Goal: Task Accomplishment & Management: Use online tool/utility

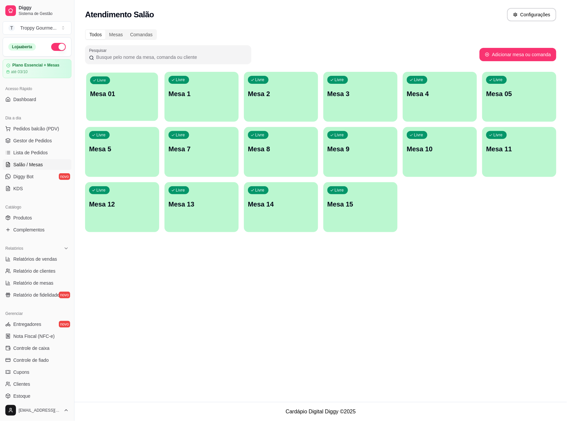
click at [130, 100] on div "Livre Mesa 01" at bounding box center [122, 92] width 72 height 41
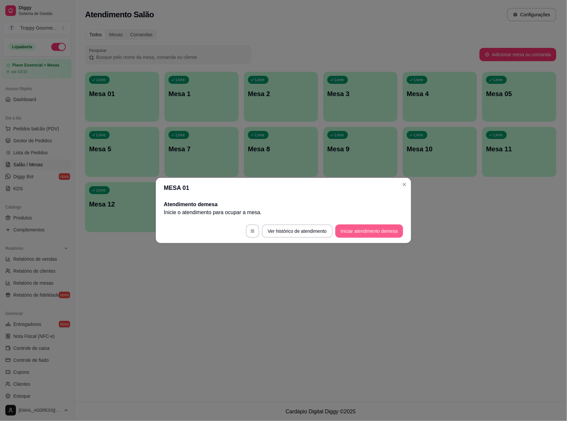
click at [358, 232] on button "Iniciar atendimento de mesa" at bounding box center [369, 230] width 68 height 13
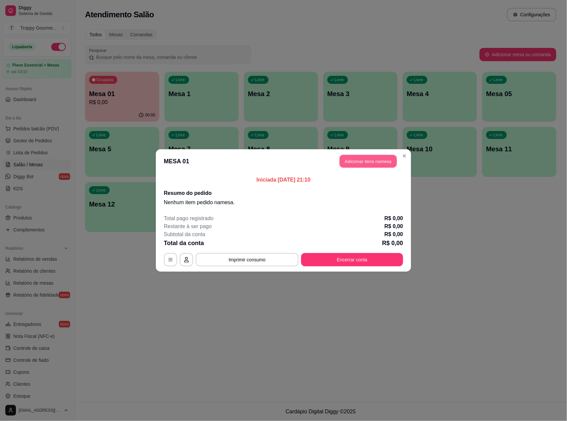
click at [372, 162] on button "Adicionar itens na mesa" at bounding box center [368, 161] width 57 height 13
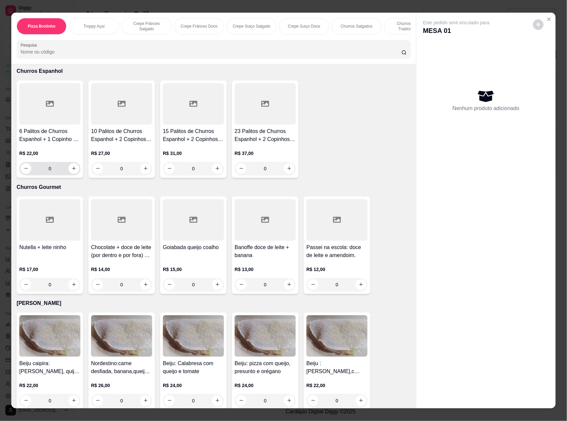
scroll to position [974, 0]
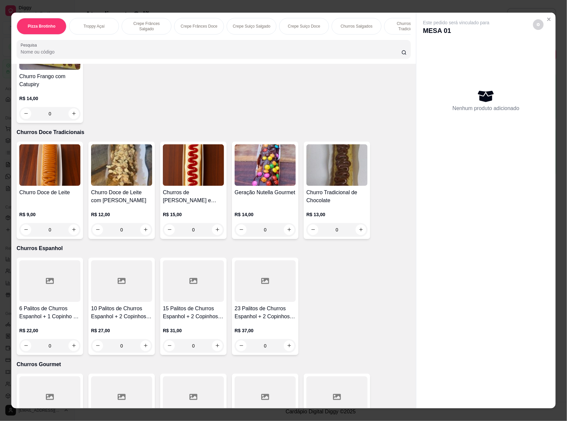
click at [62, 169] on img at bounding box center [49, 165] width 61 height 42
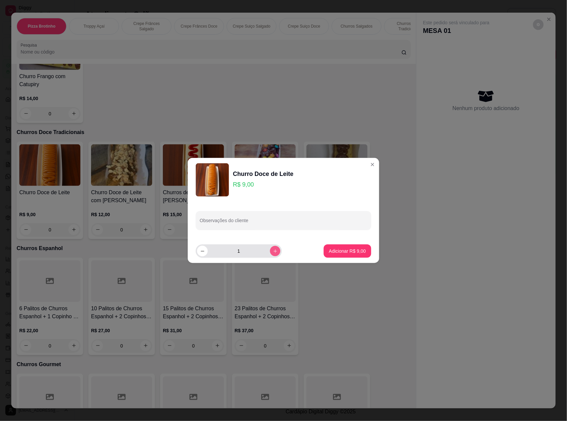
click at [273, 253] on icon "increase-product-quantity" at bounding box center [275, 250] width 5 height 5
type input "2"
click at [347, 250] on p "Adicionar R$ 18,00" at bounding box center [346, 250] width 39 height 6
type input "2"
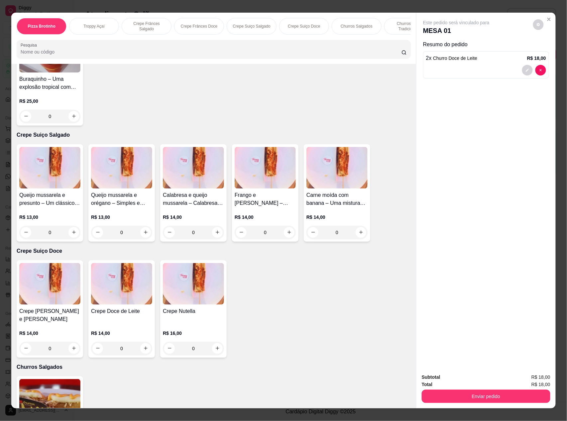
scroll to position [580, 0]
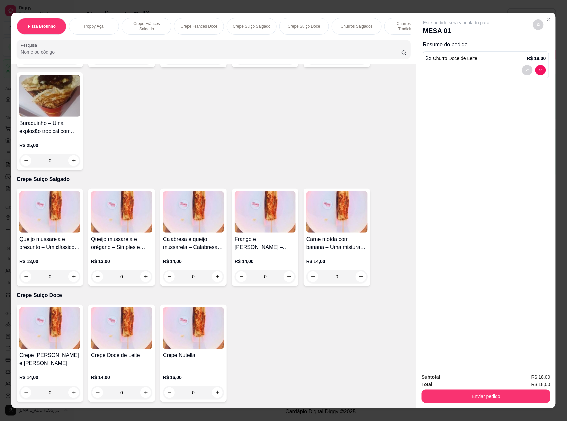
click at [65, 225] on img at bounding box center [49, 212] width 61 height 42
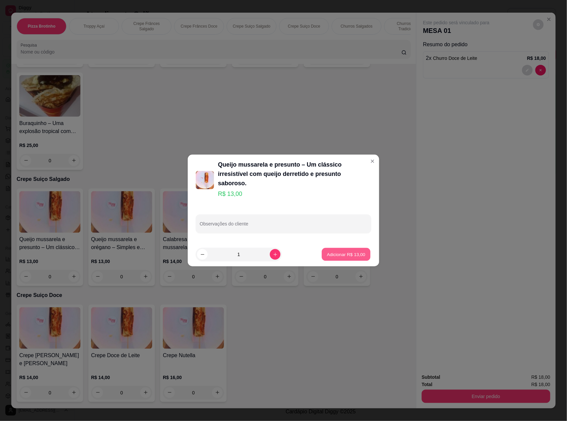
click at [332, 248] on button "Adicionar R$ 13,00" at bounding box center [346, 254] width 49 height 13
type input "1"
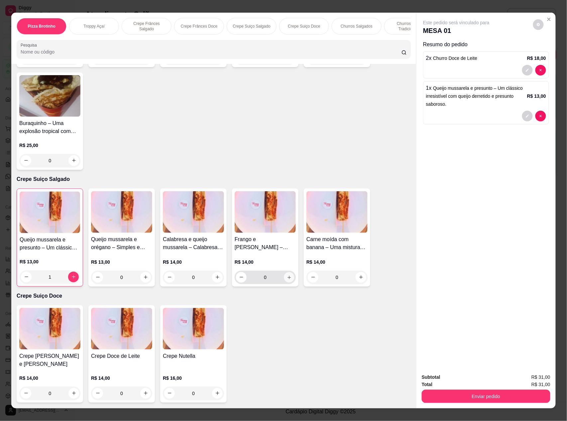
click at [287, 279] on icon "increase-product-quantity" at bounding box center [288, 276] width 3 height 3
type input "1"
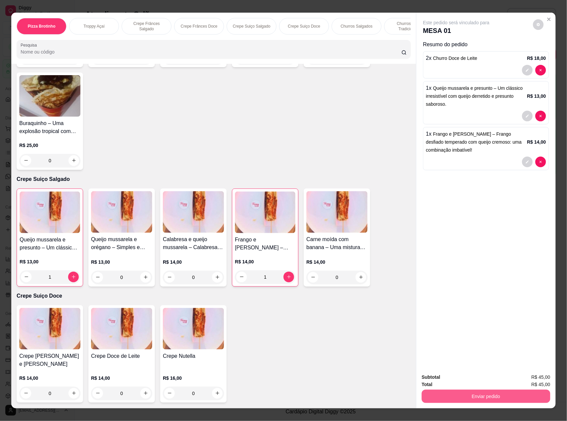
click at [513, 394] on button "Enviar pedido" at bounding box center [486, 395] width 129 height 13
click at [535, 375] on button "Enviar pedido" at bounding box center [532, 380] width 37 height 12
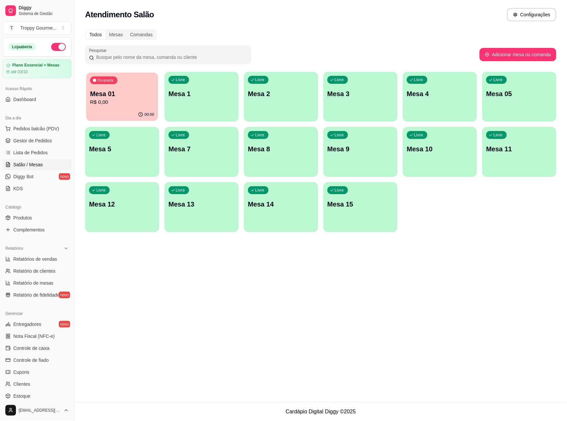
click at [144, 100] on p "R$ 0,00" at bounding box center [122, 102] width 64 height 8
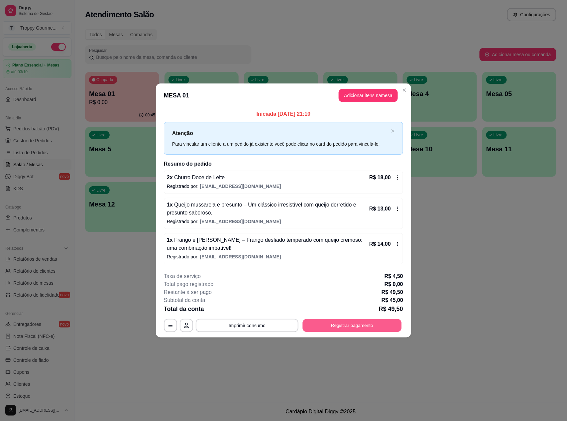
click at [349, 326] on button "Registrar pagamento" at bounding box center [352, 325] width 99 height 13
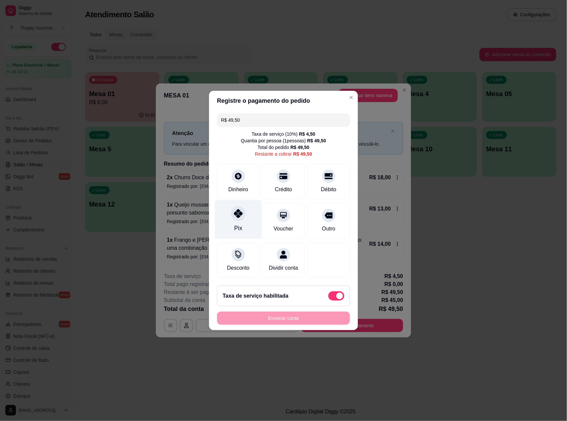
click at [234, 209] on icon at bounding box center [238, 213] width 9 height 9
type input "R$ 0,00"
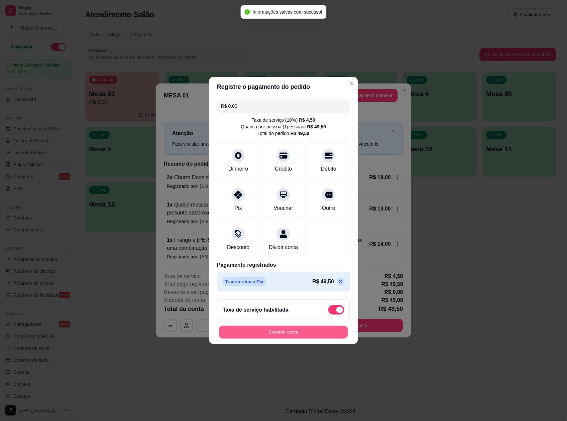
click at [270, 335] on button "Encerrar conta" at bounding box center [283, 332] width 129 height 13
